Goal: Task Accomplishment & Management: Use online tool/utility

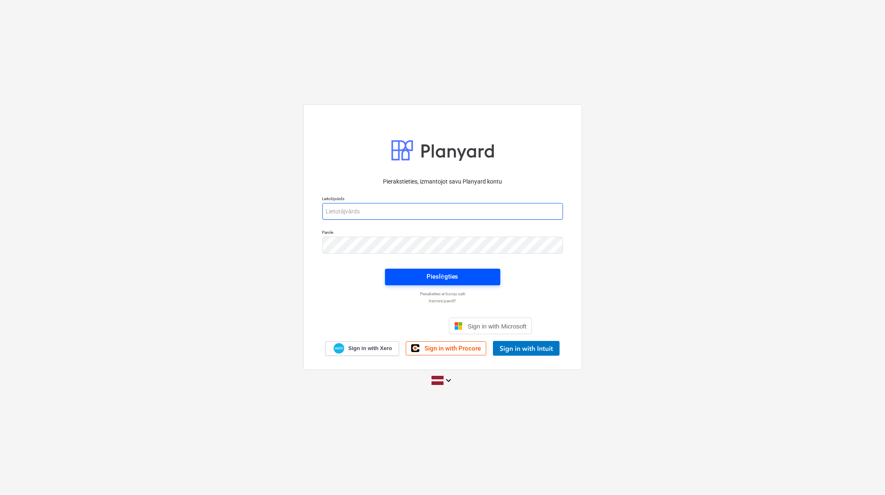
type input "[PERSON_NAME][EMAIL_ADDRESS][DOMAIN_NAME]"
click at [457, 279] on div "Pieslēgties" at bounding box center [443, 276] width 32 height 11
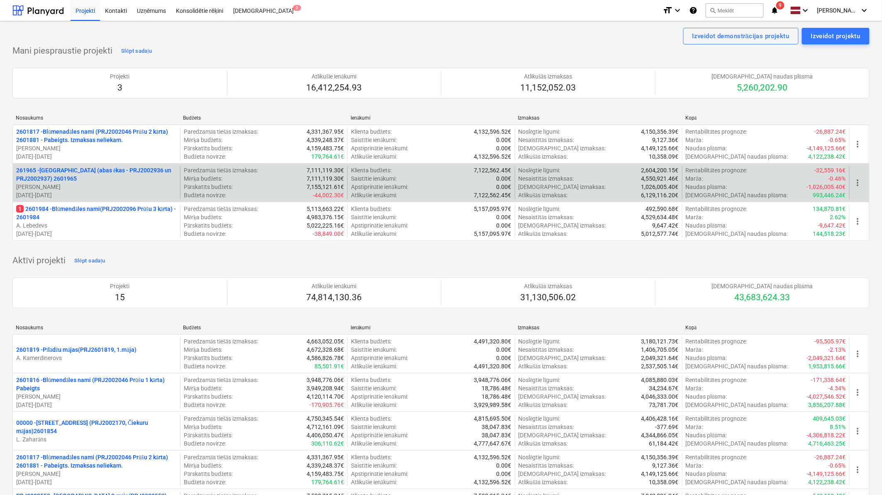
click at [85, 175] on p "261965 - [GEOGRAPHIC_DATA] (abas ēkas - PRJ2002936 un PRJ2002937) 2601965" at bounding box center [96, 174] width 161 height 17
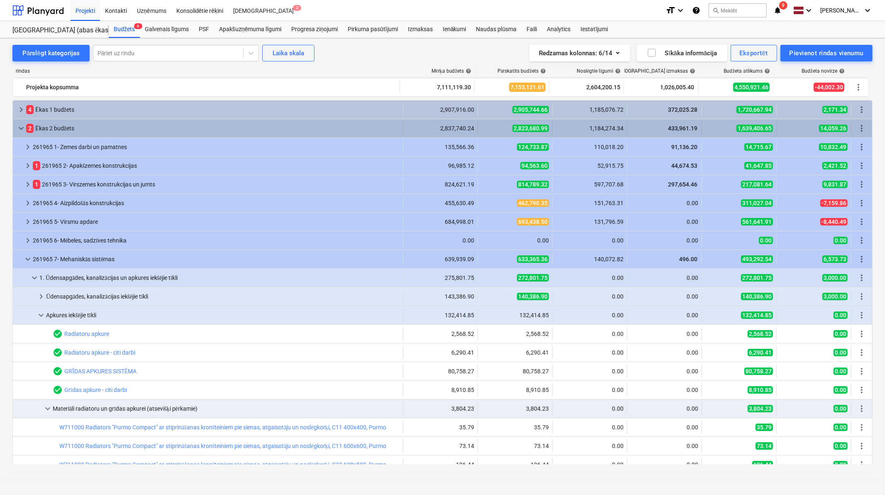
click at [18, 125] on span "keyboard_arrow_down" at bounding box center [21, 128] width 10 height 10
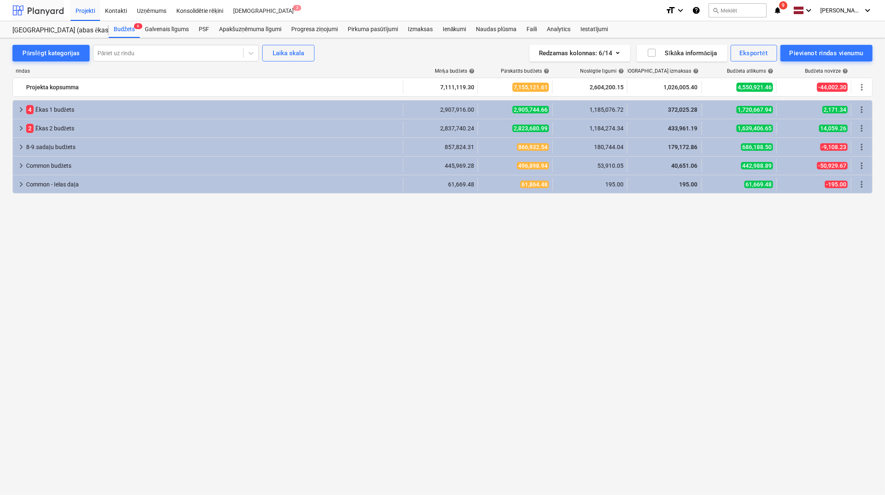
click at [45, 11] on div at bounding box center [37, 10] width 51 height 21
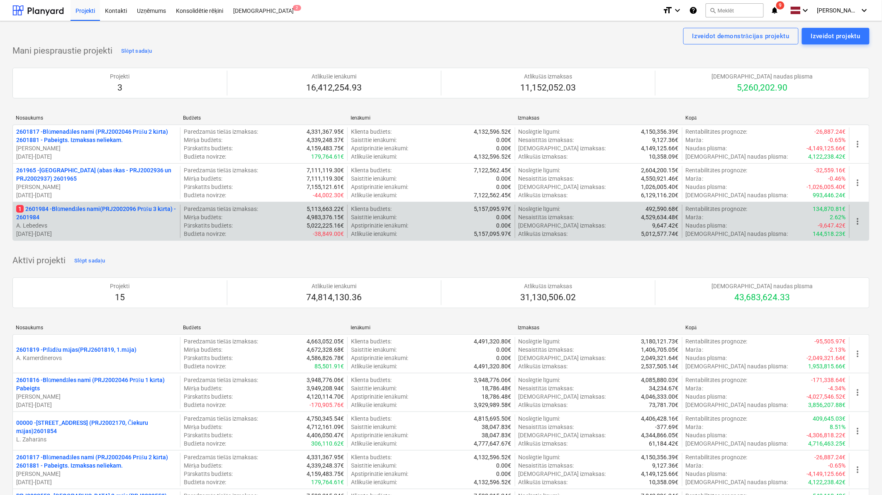
click at [98, 210] on p "1 2601984 - Blūmendāles nami(PRJ2002096 Prūšu 3 kārta) - 2601984" at bounding box center [96, 213] width 161 height 17
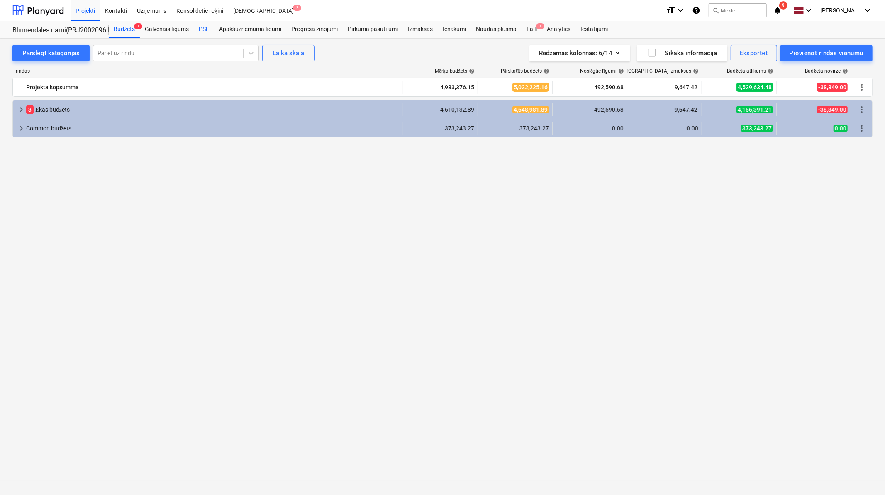
click at [208, 28] on div "PSF" at bounding box center [204, 29] width 20 height 17
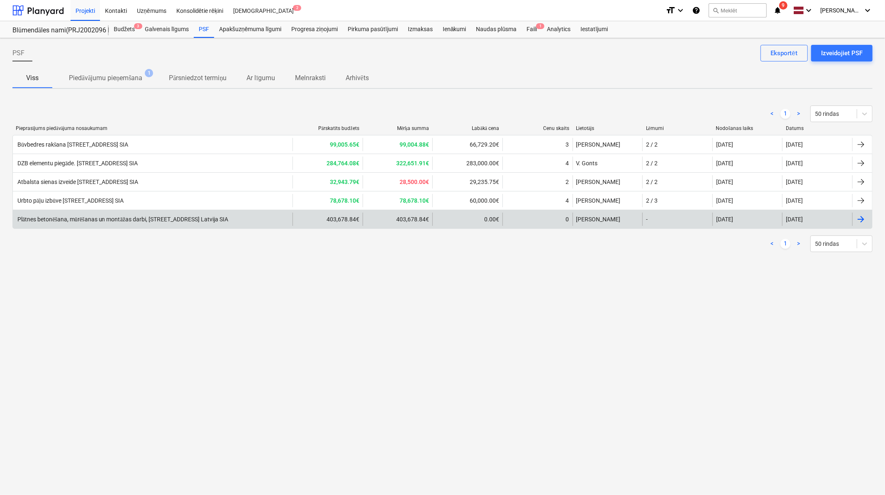
click at [250, 215] on div "Plātnes betonēšana, mūrēšanas un montāžas darbi, [STREET_ADDRESS] Latvija SIA" at bounding box center [153, 218] width 280 height 13
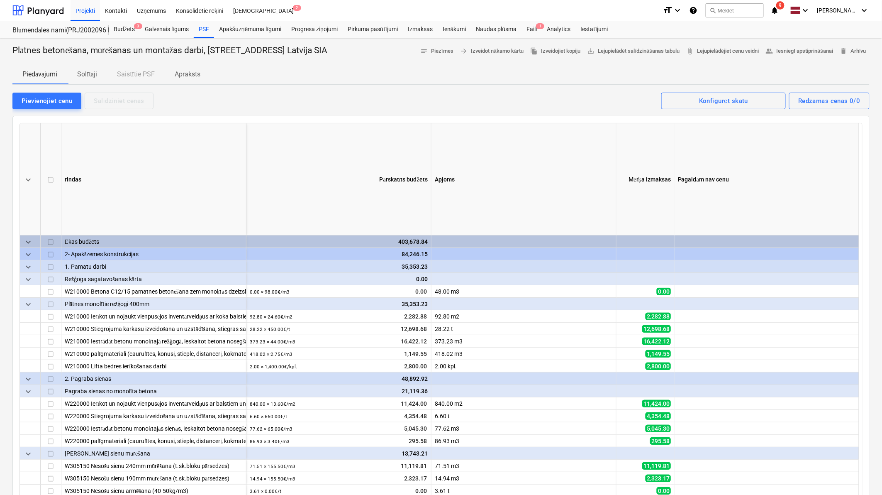
click at [90, 72] on p "Solītāji" at bounding box center [87, 74] width 20 height 10
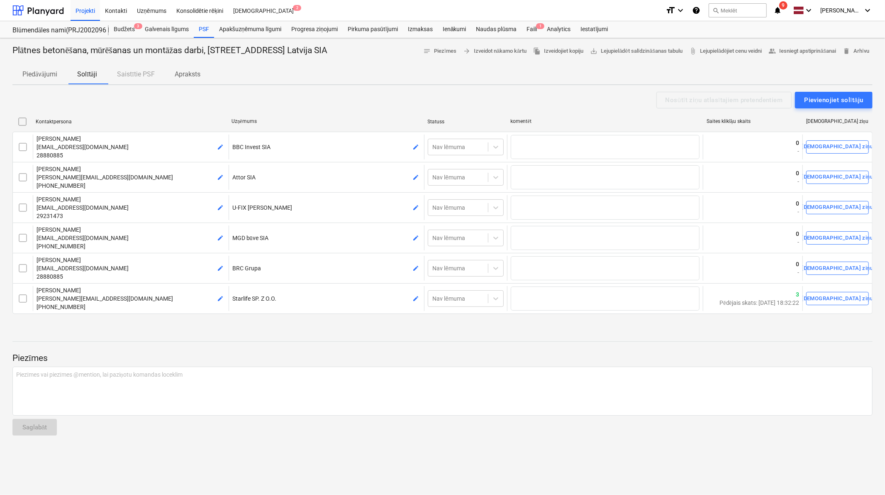
click at [67, 64] on button "Solītāji" at bounding box center [87, 74] width 40 height 20
click at [535, 34] on div "Faili 1" at bounding box center [532, 29] width 20 height 17
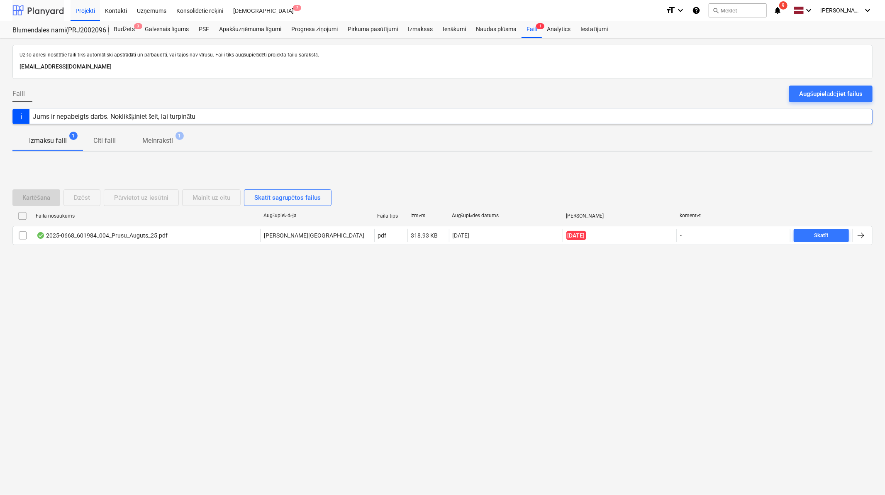
click at [42, 7] on div at bounding box center [37, 10] width 51 height 21
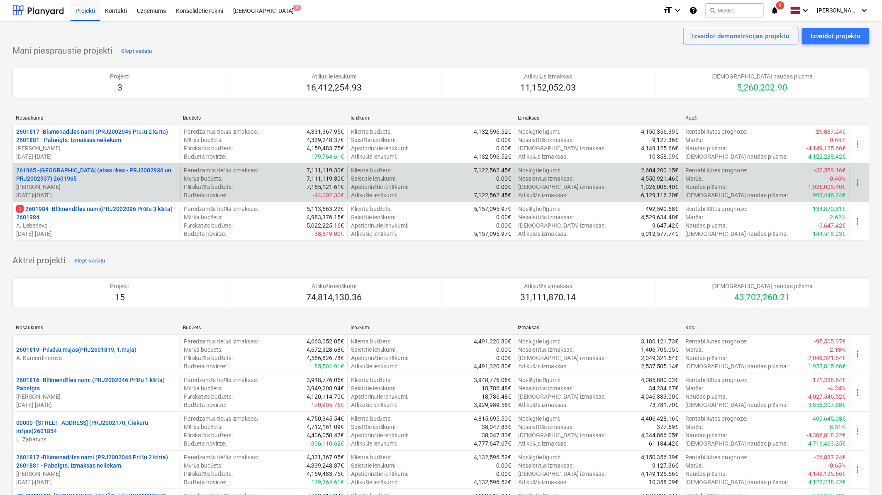
click at [101, 167] on p "261965 - [GEOGRAPHIC_DATA] (abas ēkas - PRJ2002936 un PRJ2002937) 2601965" at bounding box center [96, 174] width 161 height 17
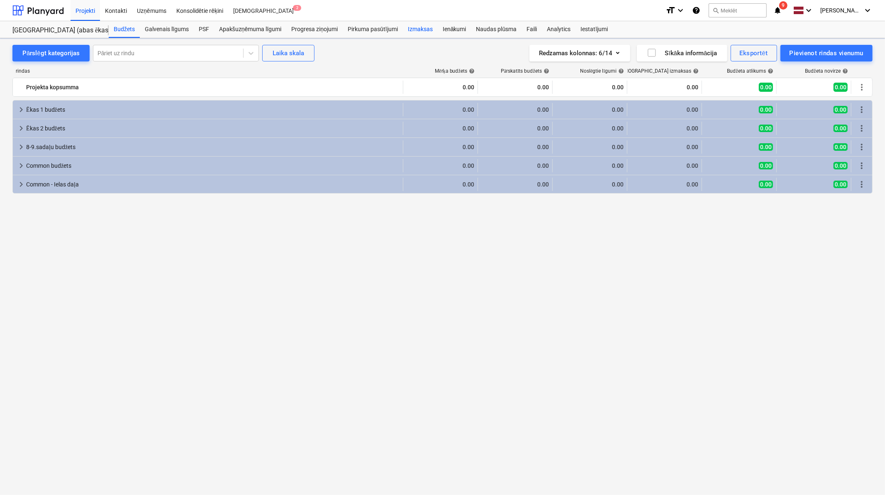
click at [428, 33] on div "Izmaksas" at bounding box center [420, 29] width 35 height 17
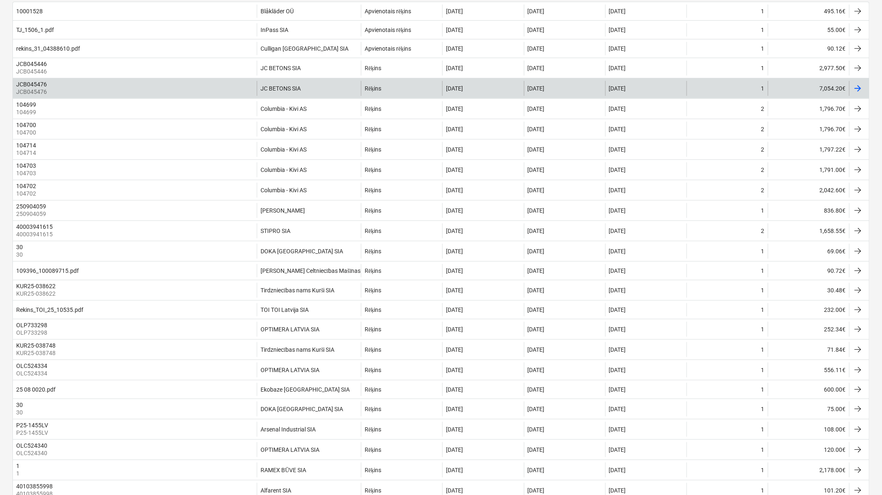
scroll to position [184, 0]
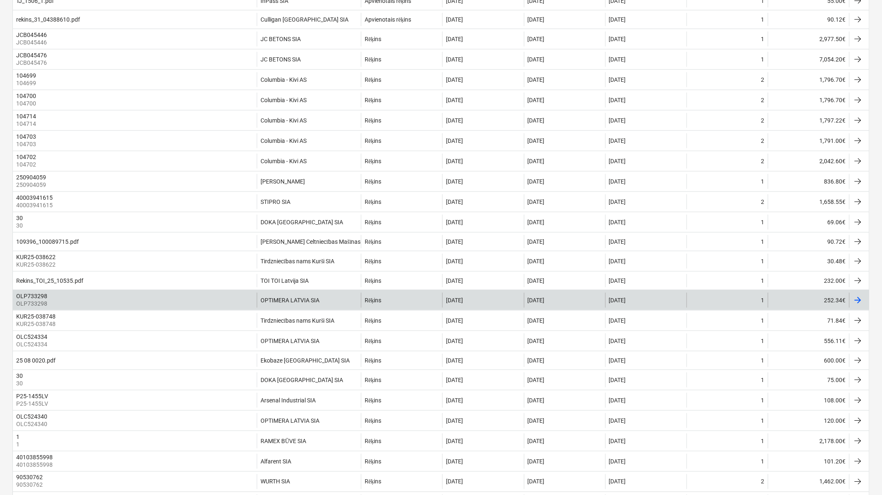
click at [399, 306] on div "Rēķins" at bounding box center [401, 300] width 81 height 15
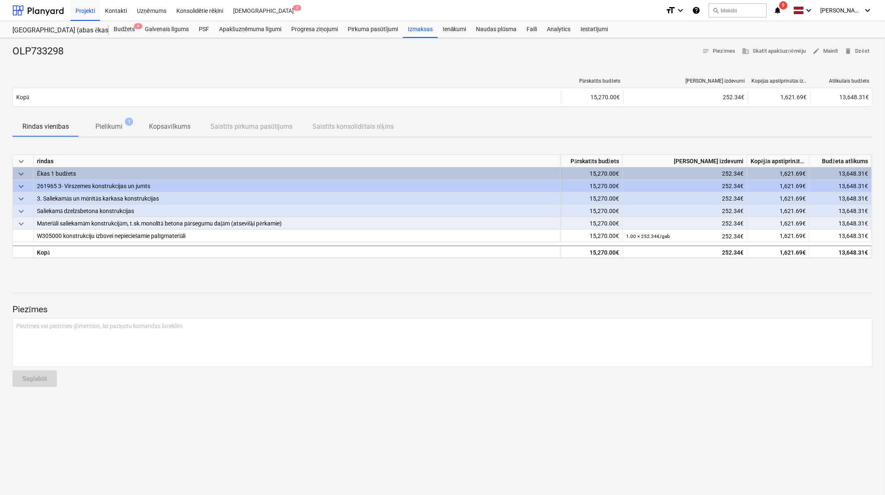
click at [114, 120] on span "Pielikumi 1" at bounding box center [109, 126] width 60 height 15
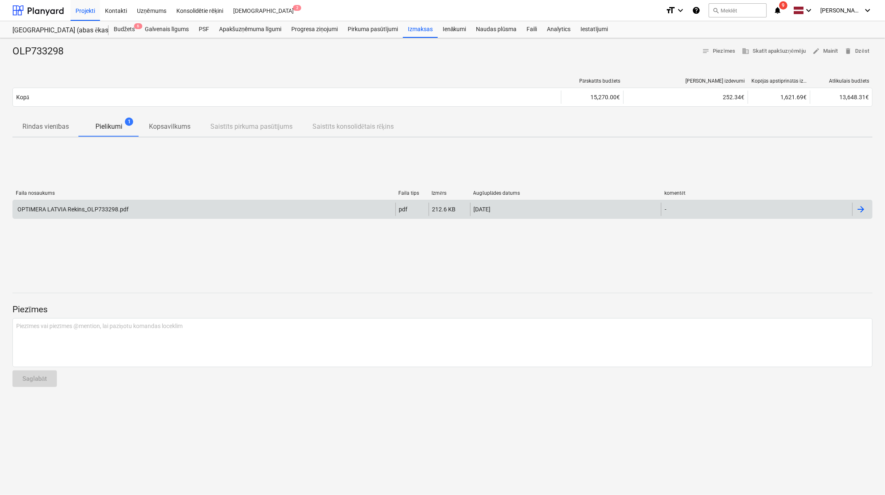
click at [194, 208] on div "OPTIMERA LATVIA Rekins_OLP733298.pdf" at bounding box center [204, 209] width 383 height 13
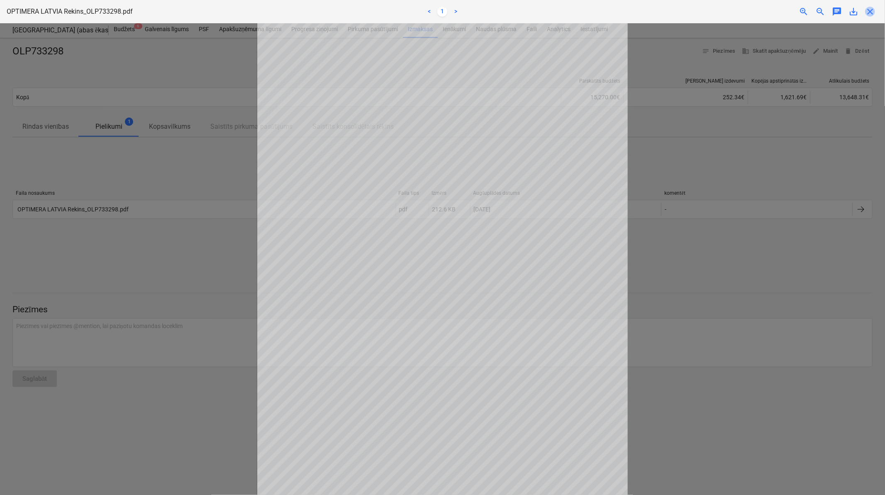
click at [869, 13] on span "close" at bounding box center [870, 12] width 10 height 10
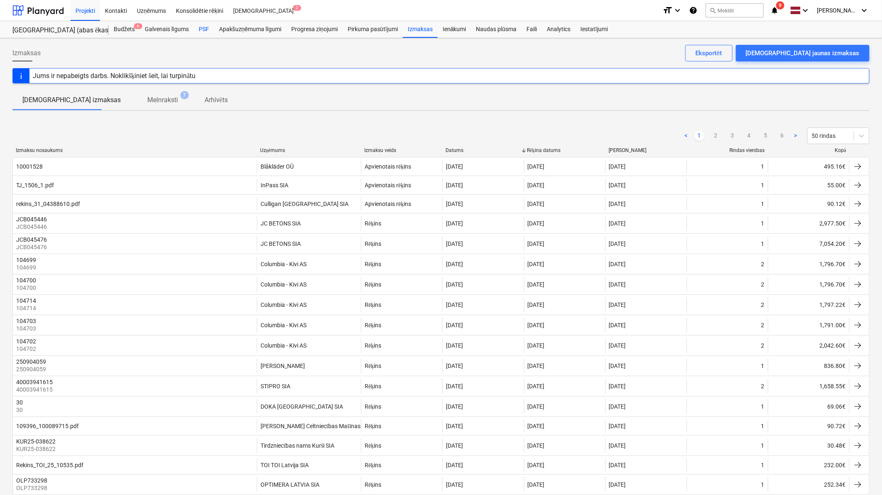
click at [204, 27] on div "PSF" at bounding box center [204, 29] width 20 height 17
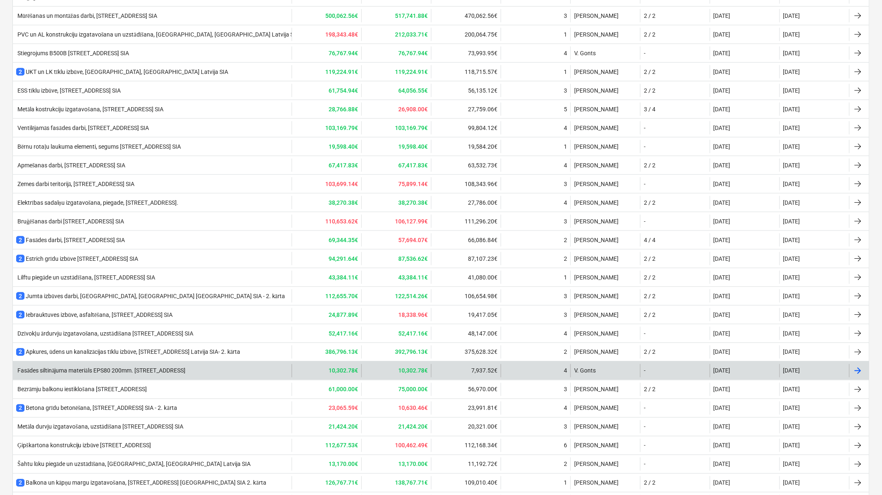
scroll to position [401, 0]
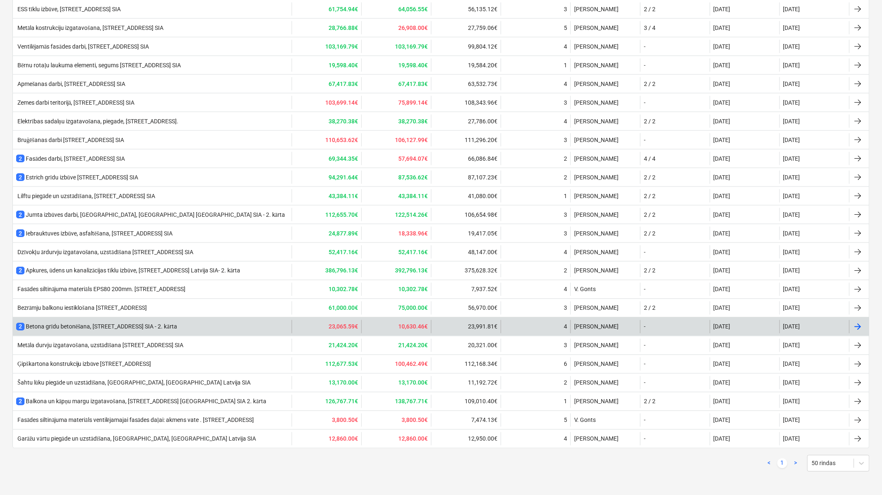
click at [105, 333] on div "2 Betona grīdu betonēšana, [STREET_ADDRESS] [GEOGRAPHIC_DATA] SIA - 2. kārta" at bounding box center [152, 326] width 279 height 13
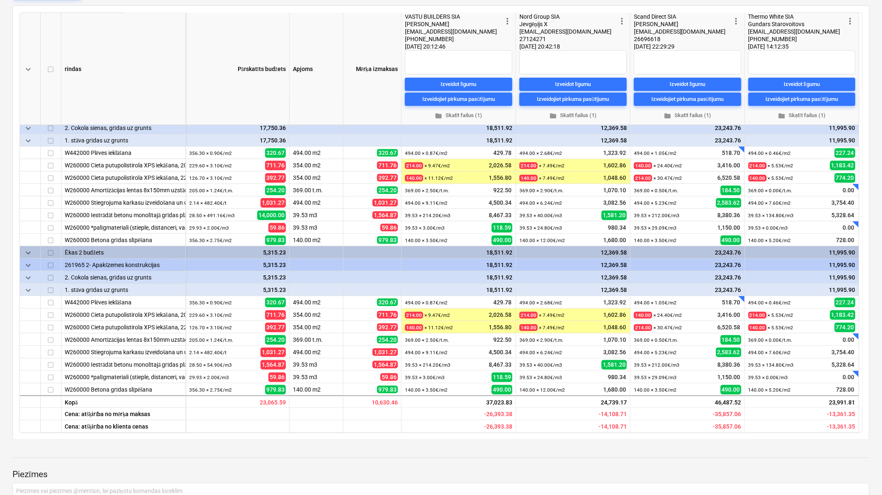
scroll to position [123, 0]
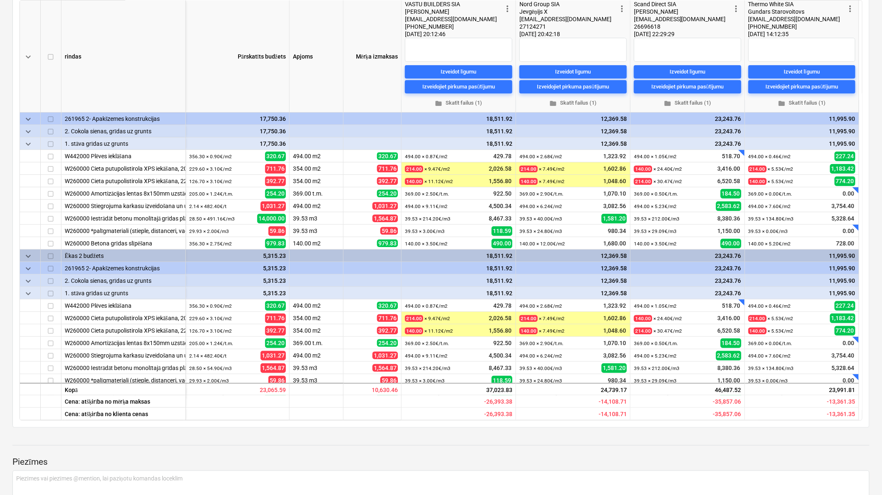
scroll to position [0, 0]
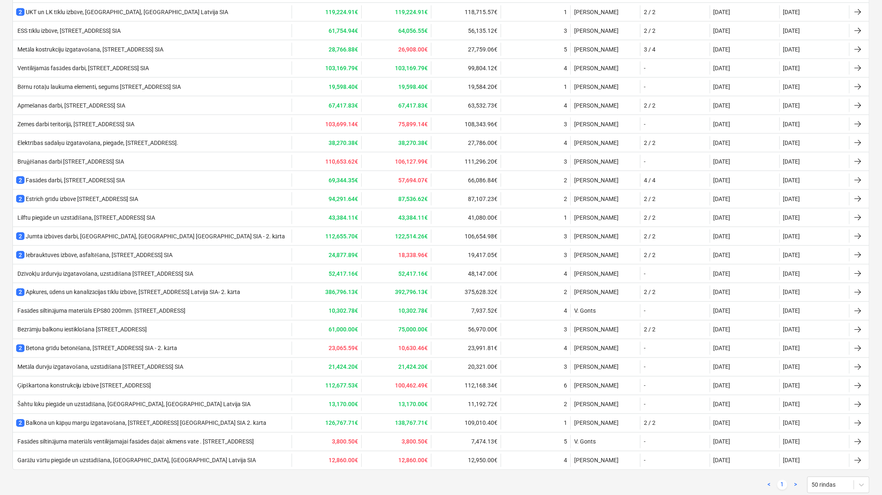
scroll to position [401, 0]
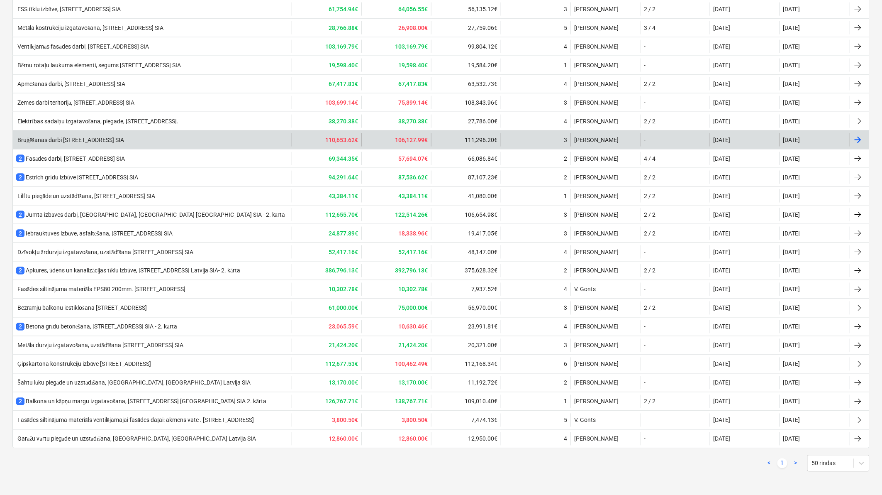
click at [95, 137] on div "Bruģēšanas darbi [STREET_ADDRESS] SIA" at bounding box center [70, 140] width 108 height 7
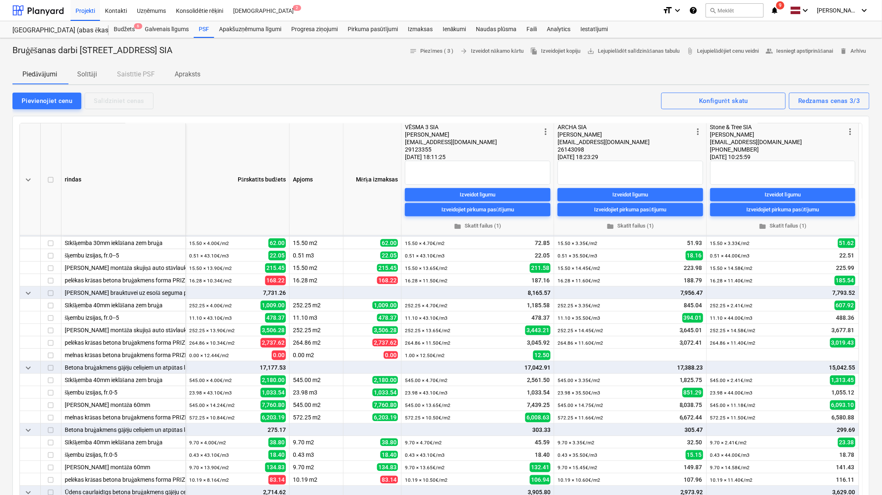
scroll to position [184, 0]
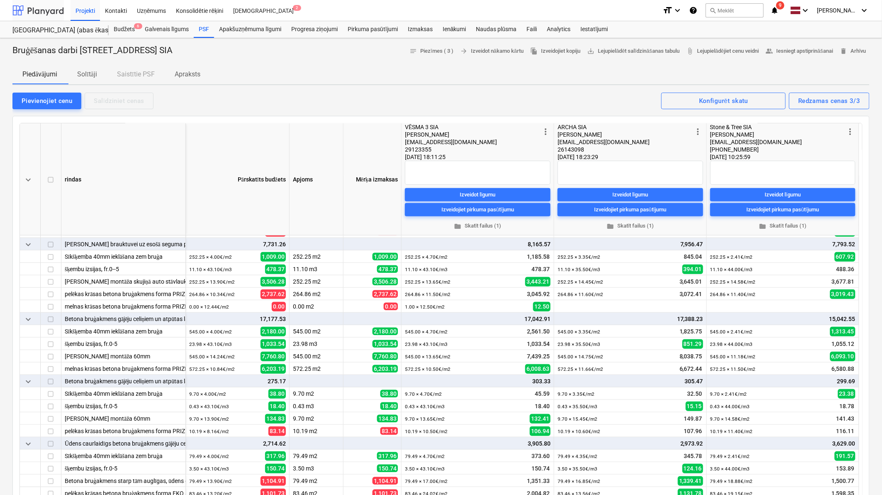
click at [35, 11] on div at bounding box center [37, 10] width 51 height 21
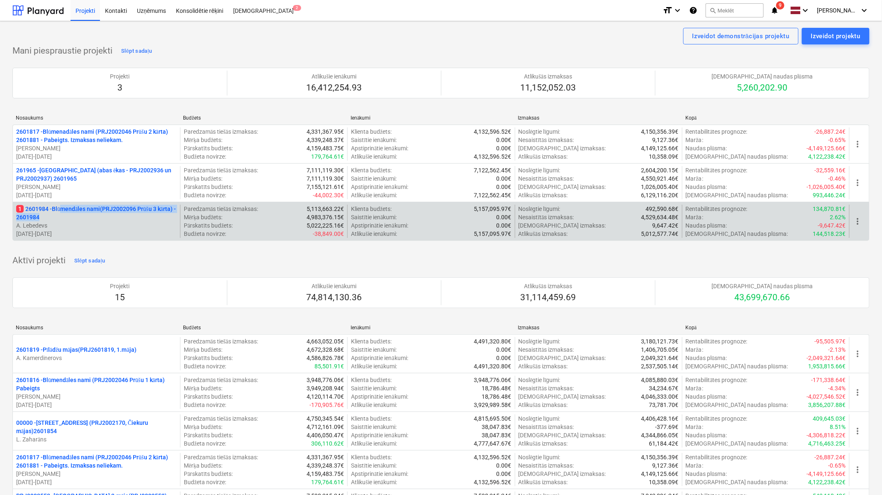
click at [63, 212] on p "1 2601984 - Blūmendāles nami(PRJ2002096 Prūšu 3 kārta) - 2601984" at bounding box center [96, 213] width 161 height 17
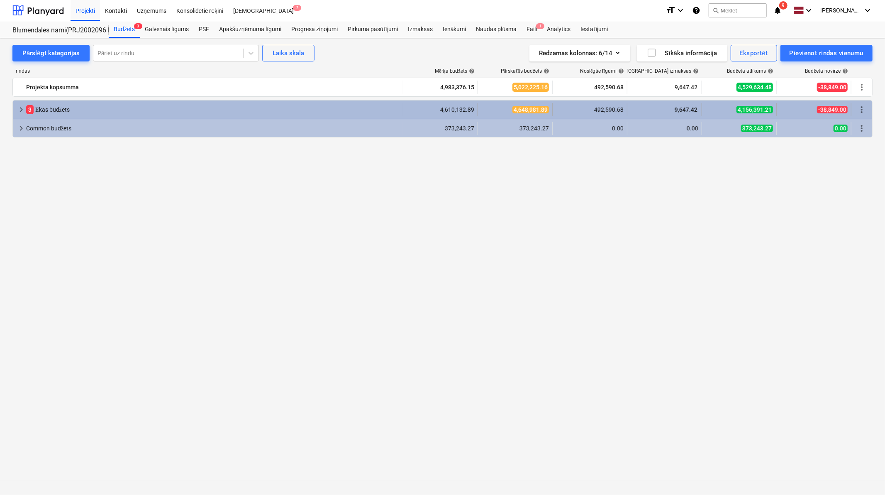
click at [17, 109] on span "keyboard_arrow_right" at bounding box center [21, 110] width 10 height 10
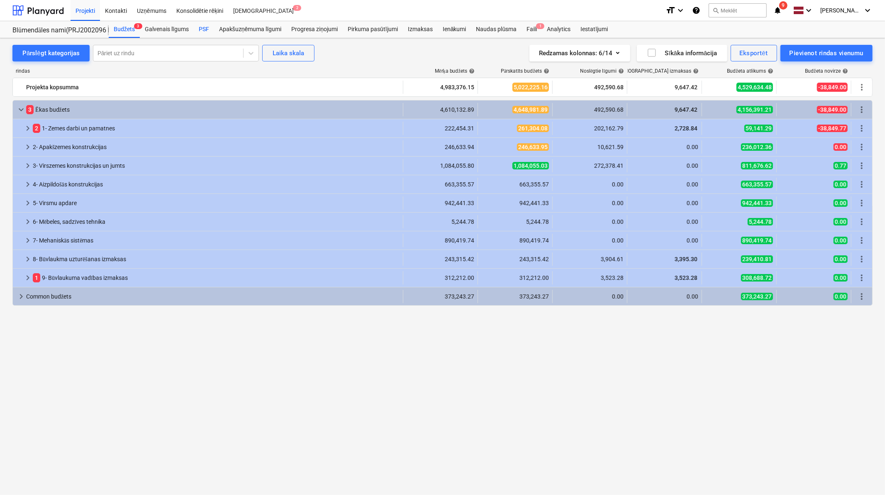
click at [199, 25] on div "PSF" at bounding box center [204, 29] width 20 height 17
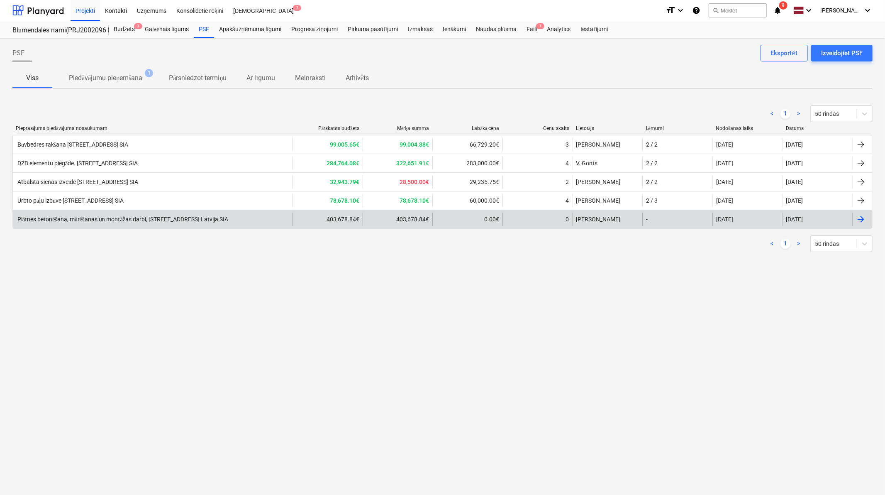
click at [212, 214] on div "Plātnes betonēšana, mūrēšanas un montāžas darbi, [STREET_ADDRESS] Latvija SIA" at bounding box center [153, 218] width 280 height 13
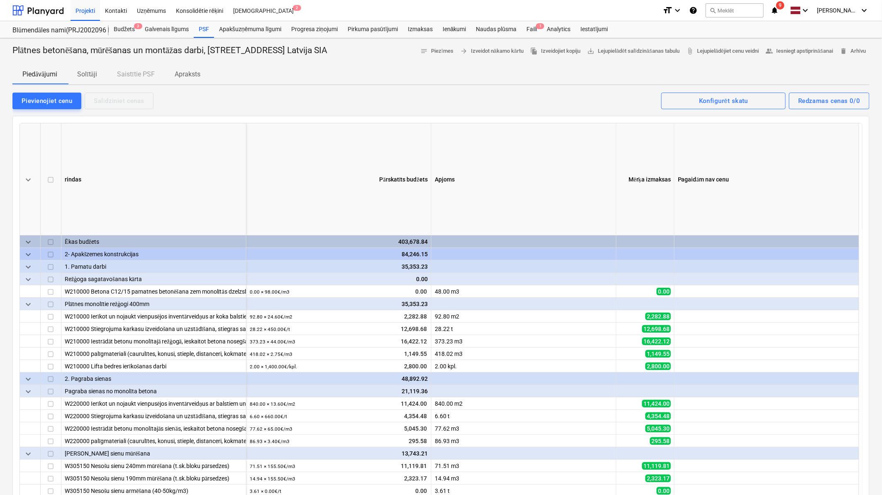
click at [93, 72] on p "Solītāji" at bounding box center [87, 74] width 20 height 10
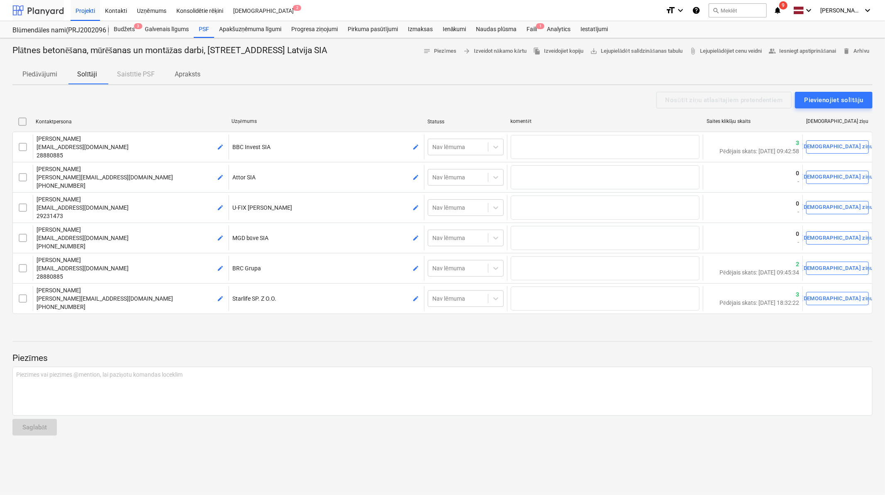
click at [47, 10] on div at bounding box center [37, 10] width 51 height 21
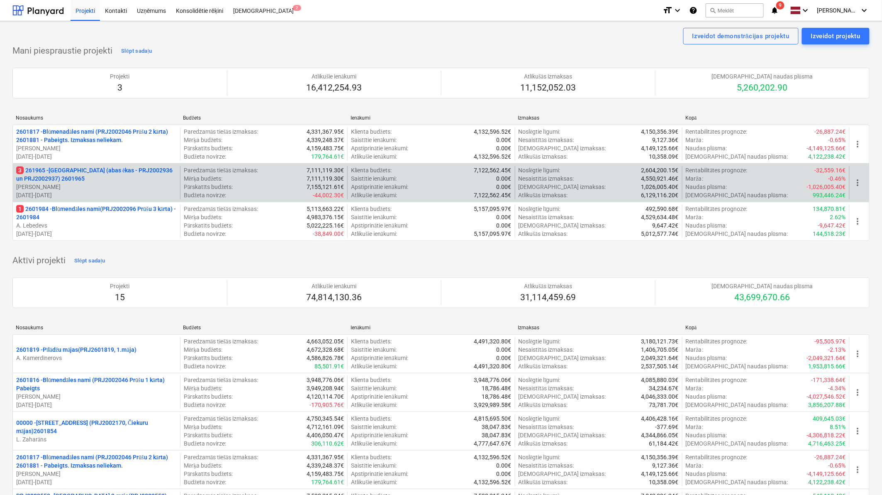
click at [98, 169] on p "3 261965 - [GEOGRAPHIC_DATA] (abas ēkas - PRJ2002936 un PRJ2002937) 2601965" at bounding box center [96, 174] width 161 height 17
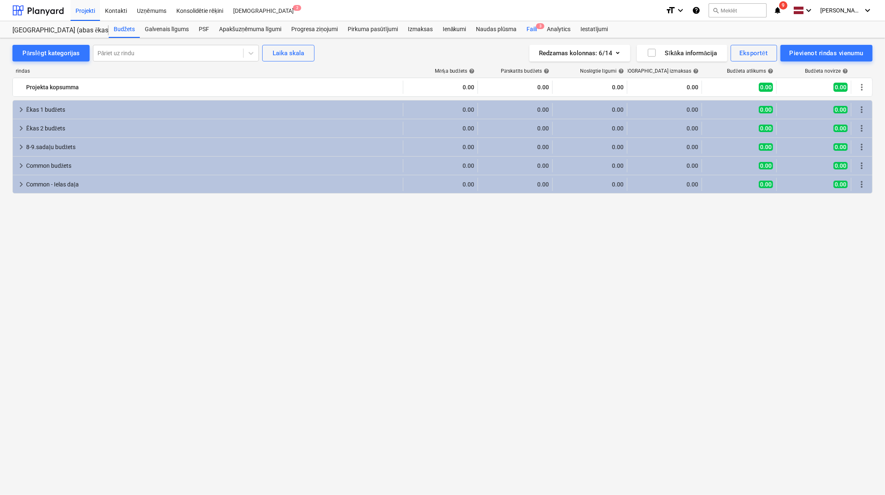
click at [533, 27] on div "Faili 3" at bounding box center [532, 29] width 20 height 17
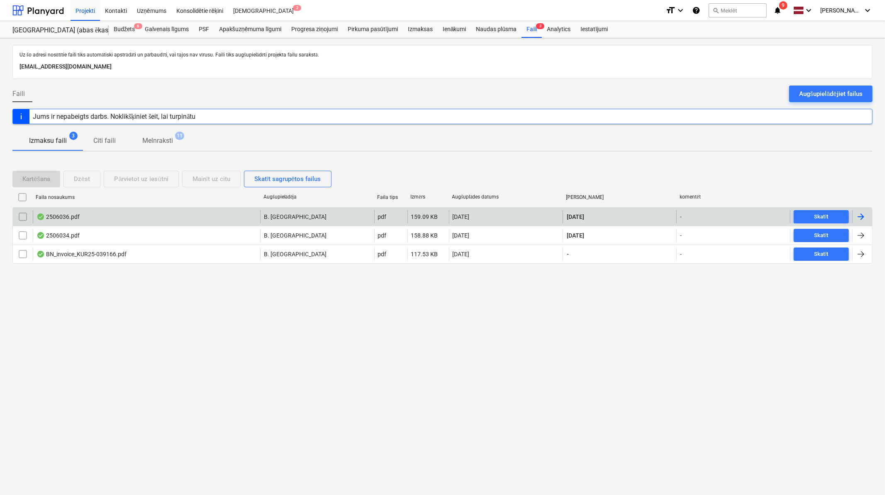
click at [859, 222] on div at bounding box center [862, 216] width 20 height 13
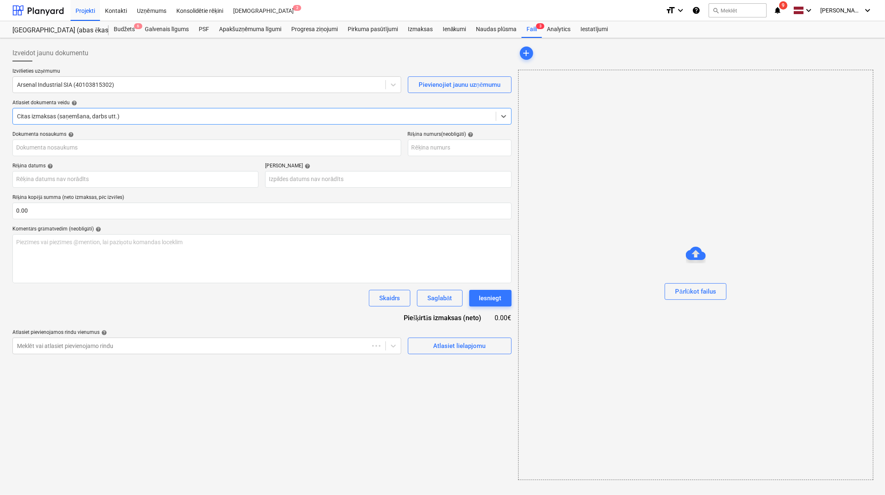
type input "2506036"
type input "[DATE]"
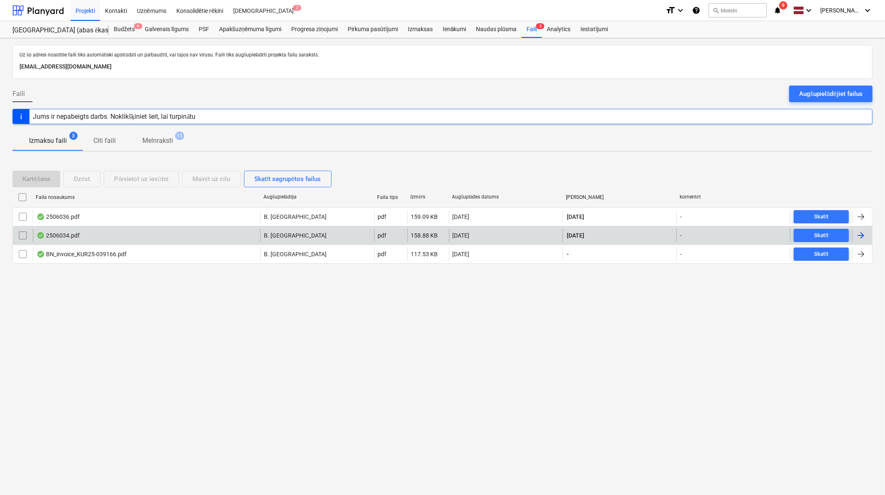
click at [859, 238] on div at bounding box center [861, 235] width 10 height 10
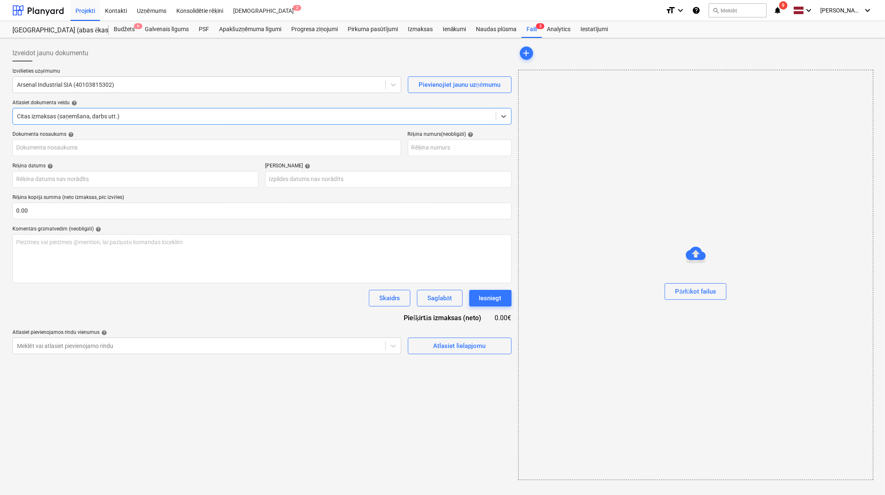
type input "2506034"
type input "[DATE]"
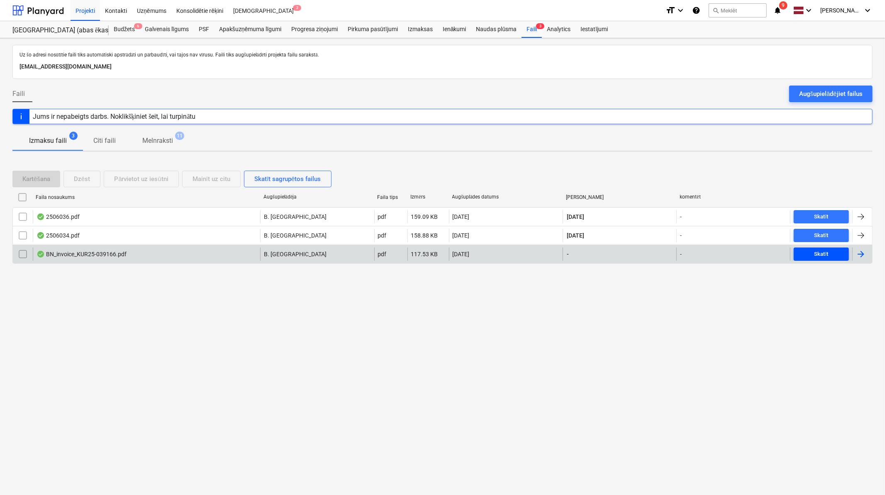
click at [825, 257] on div "Skatīt" at bounding box center [822, 254] width 14 height 10
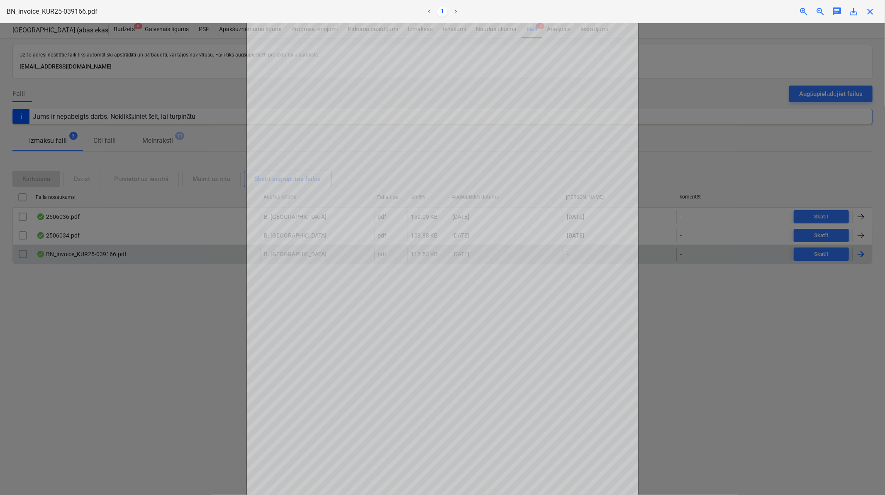
click at [869, 11] on span "close" at bounding box center [870, 12] width 10 height 10
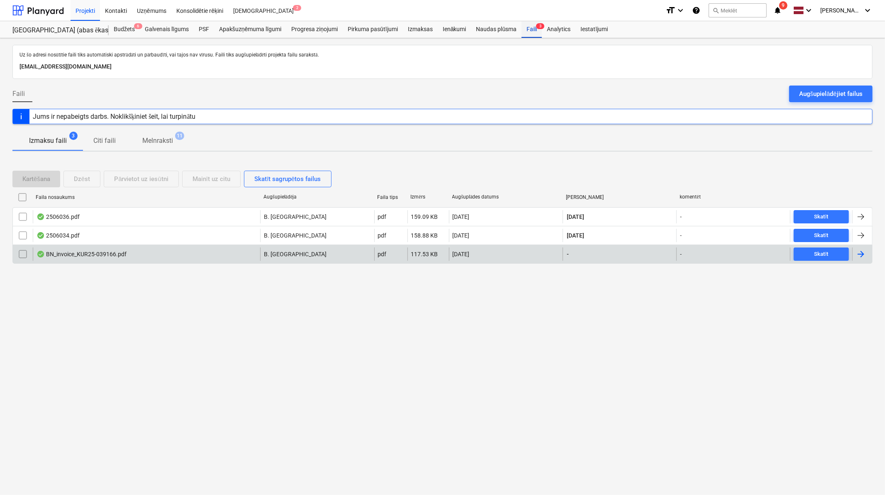
click at [528, 30] on div "Faili 3" at bounding box center [532, 29] width 20 height 17
click at [44, 13] on div at bounding box center [37, 10] width 51 height 21
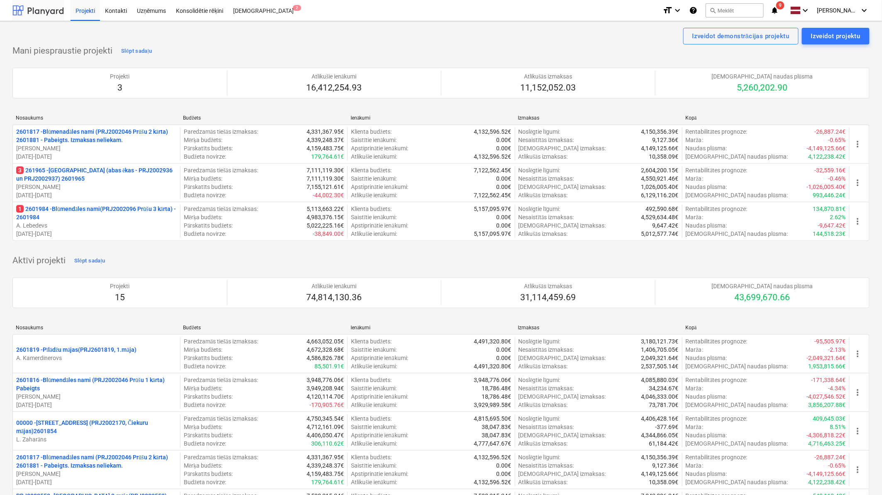
click at [19, 8] on div at bounding box center [37, 10] width 51 height 21
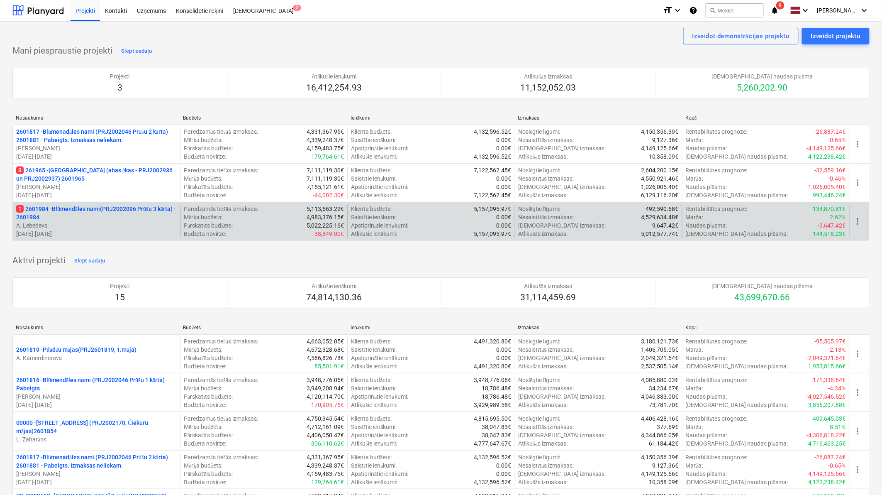
click at [85, 212] on p "1 2601984 - Blūmendāles nami(PRJ2002096 Prūšu 3 kārta) - 2601984" at bounding box center [96, 213] width 161 height 17
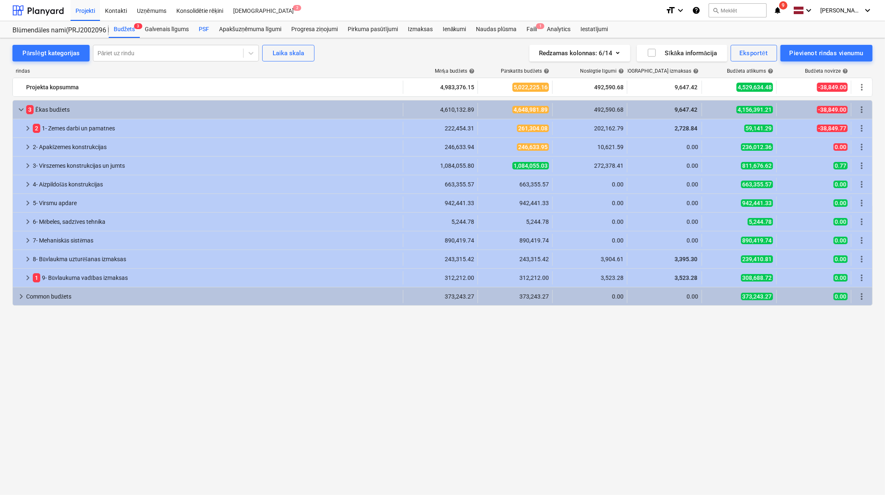
click at [202, 25] on div "PSF" at bounding box center [204, 29] width 20 height 17
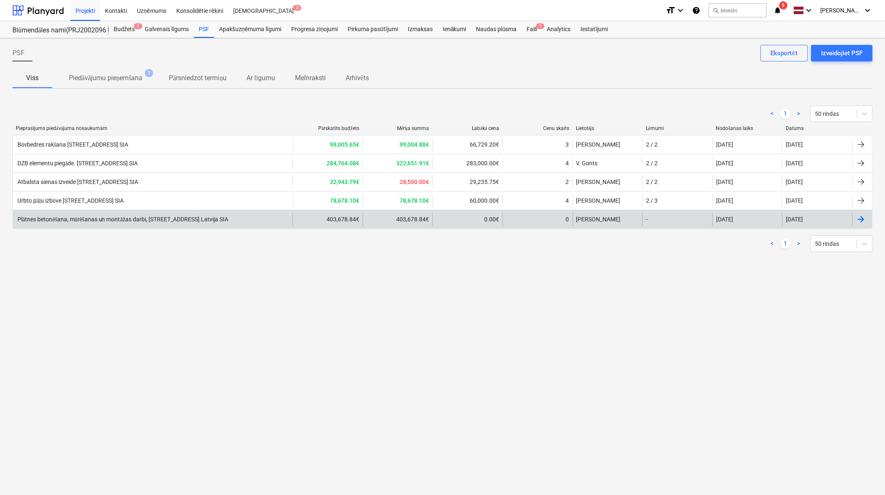
click at [249, 217] on div "Plātnes betonēšana, mūrēšanas un montāžas darbi, [STREET_ADDRESS] Latvija SIA" at bounding box center [153, 218] width 280 height 13
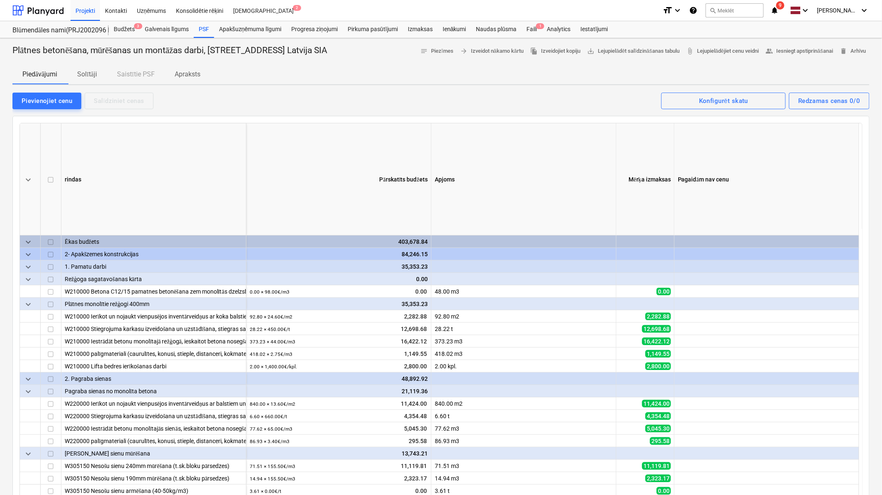
click at [82, 72] on p "Solītāji" at bounding box center [87, 74] width 20 height 10
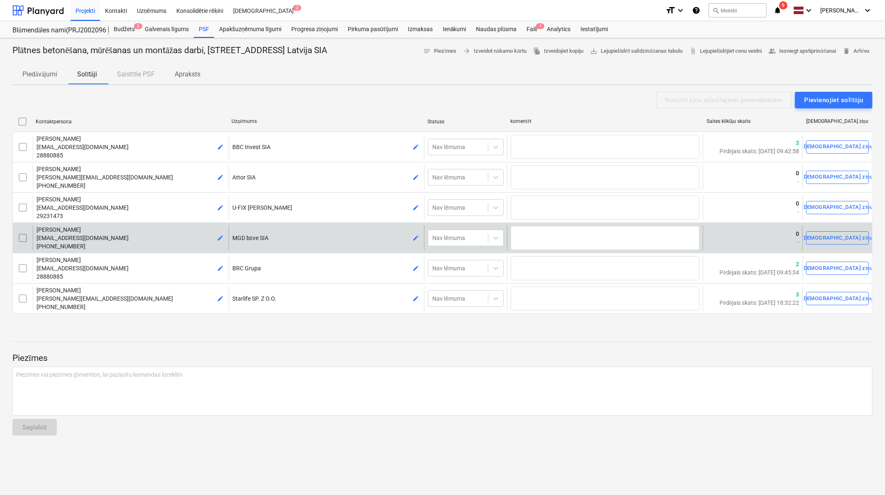
click at [550, 222] on div "[PERSON_NAME] [EMAIL_ADDRESS][DOMAIN_NAME] [PHONE_NUMBER] edit MGD būve SIA edi…" at bounding box center [442, 237] width 860 height 30
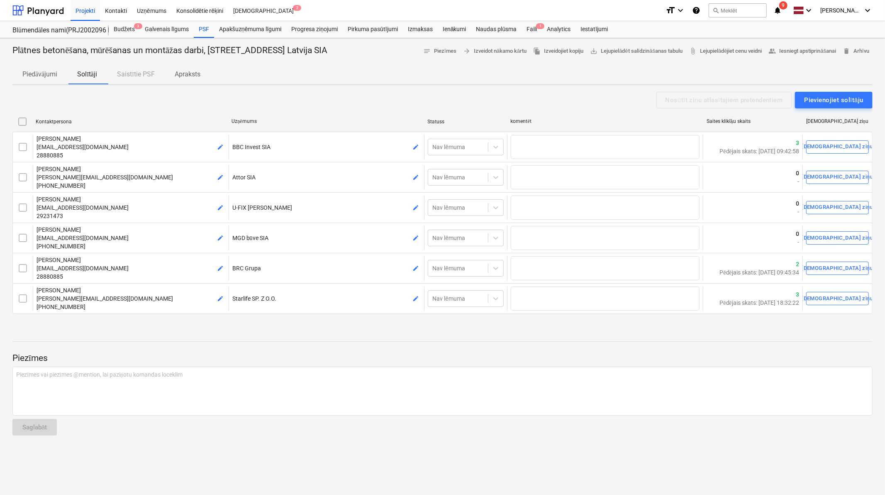
click at [778, 10] on icon "notifications" at bounding box center [778, 10] width 8 height 10
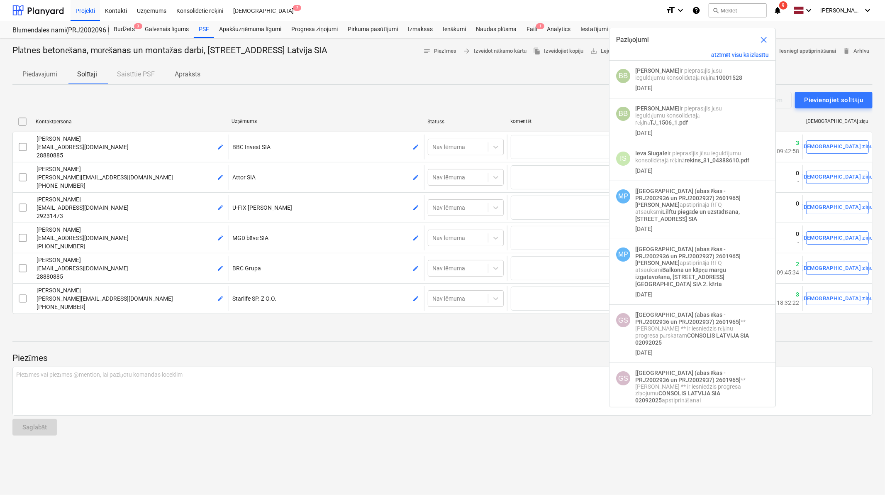
click at [469, 77] on div "Piedāvājumi Solītāji Saistītie PSF Apraksts" at bounding box center [442, 74] width 860 height 20
